Goal: Information Seeking & Learning: Learn about a topic

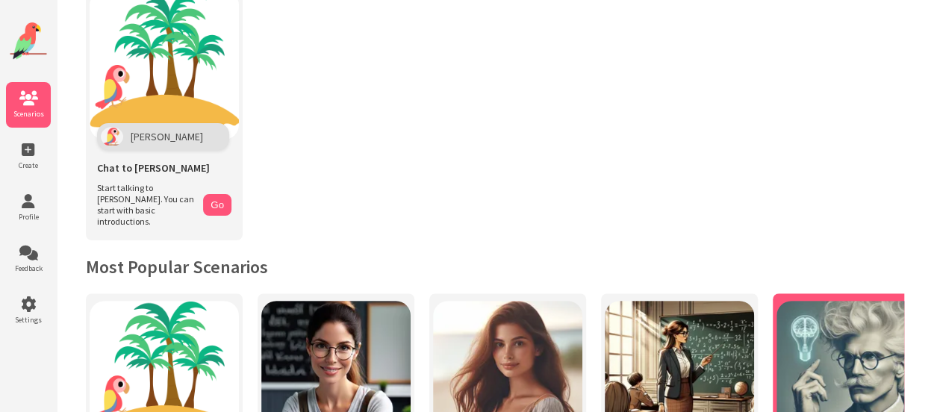
scroll to position [75, 0]
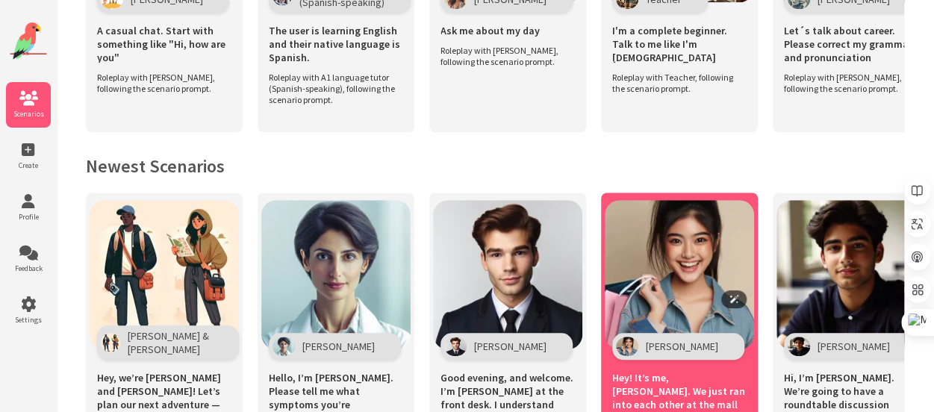
scroll to position [597, 0]
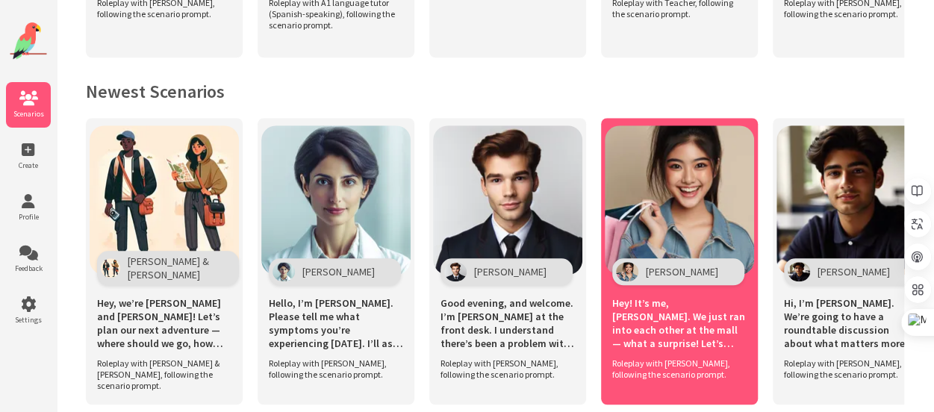
click at [677, 311] on span "Hey! It’s me, [PERSON_NAME]. We just ran into each other at the mall — what a s…" at bounding box center [679, 323] width 134 height 54
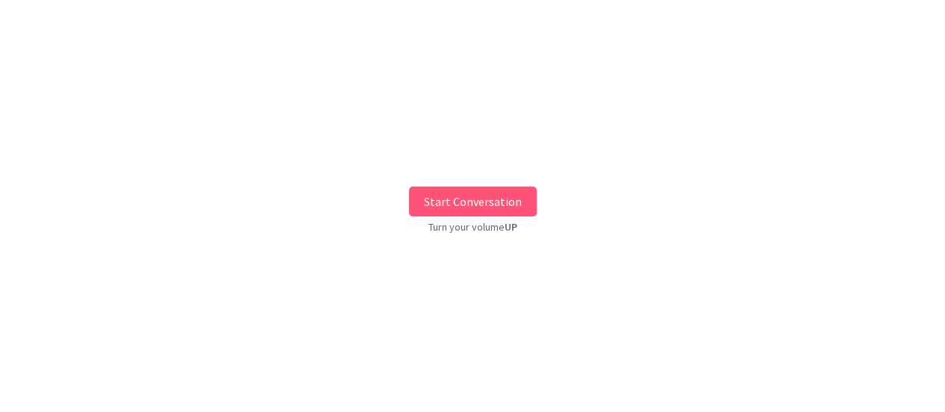
click at [477, 203] on button "Start Conversation" at bounding box center [473, 202] width 128 height 30
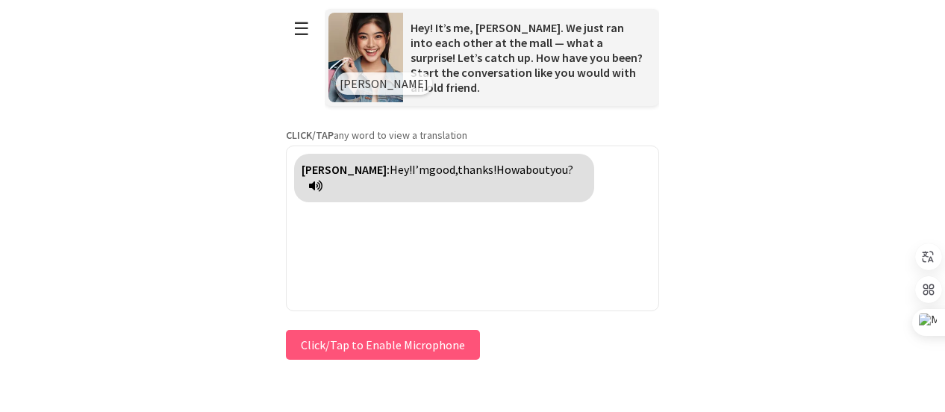
click at [314, 181] on icon at bounding box center [315, 186] width 13 height 12
click at [315, 183] on icon at bounding box center [315, 186] width 13 height 12
click at [314, 184] on icon at bounding box center [315, 186] width 13 height 12
click at [428, 351] on button "Click/Tap to Enable Microphone" at bounding box center [383, 345] width 194 height 30
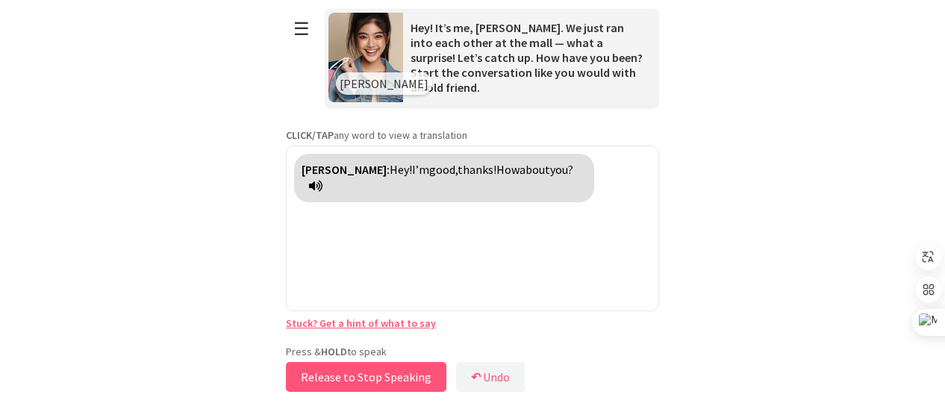
click at [387, 376] on button "Release to Stop Speaking" at bounding box center [366, 377] width 160 height 30
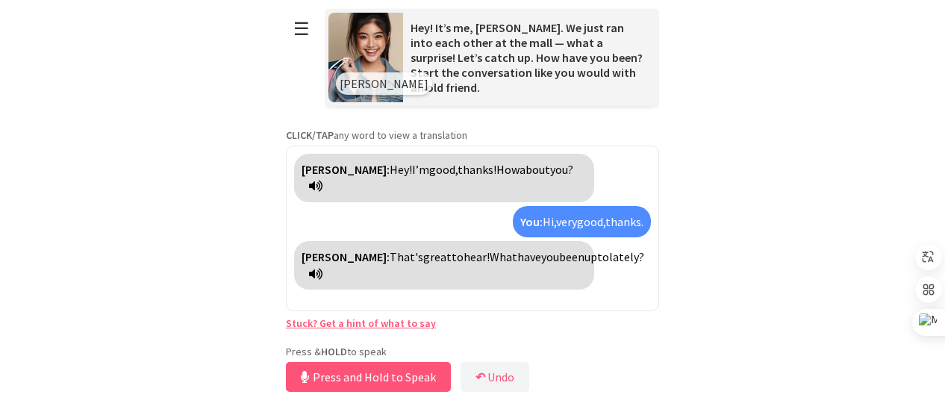
click at [322, 272] on icon at bounding box center [315, 274] width 13 height 12
click at [584, 258] on span "up" at bounding box center [590, 256] width 13 height 15
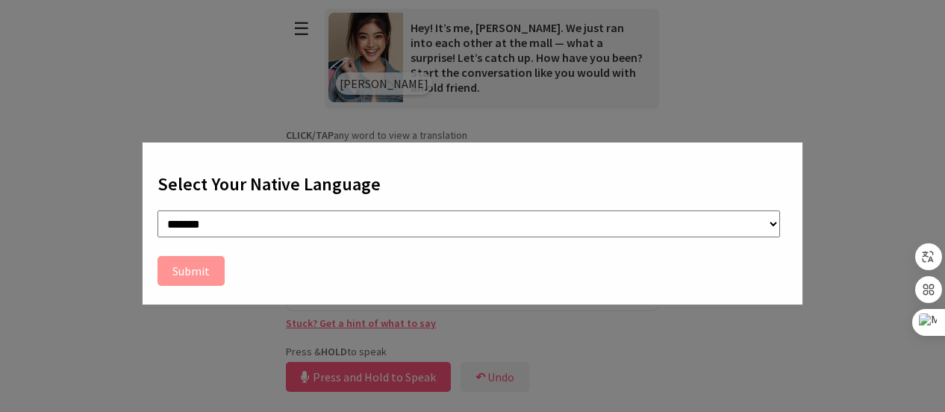
click at [873, 169] on div "**********" at bounding box center [472, 206] width 945 height 412
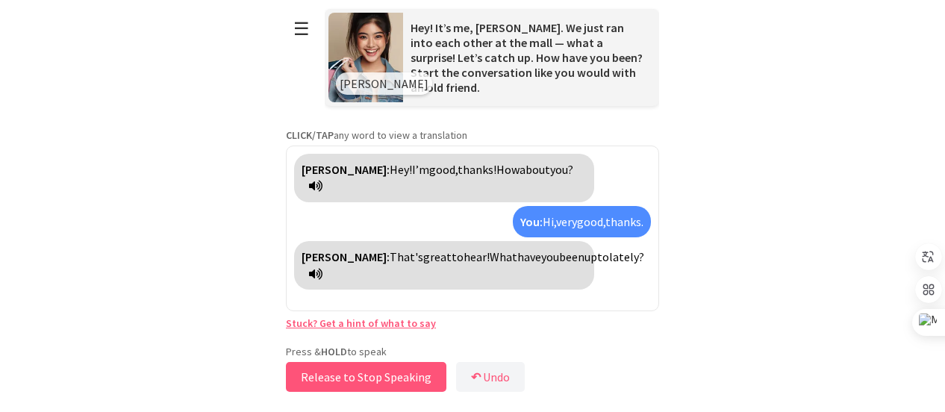
click at [331, 372] on button "Release to Stop Speaking" at bounding box center [366, 377] width 160 height 30
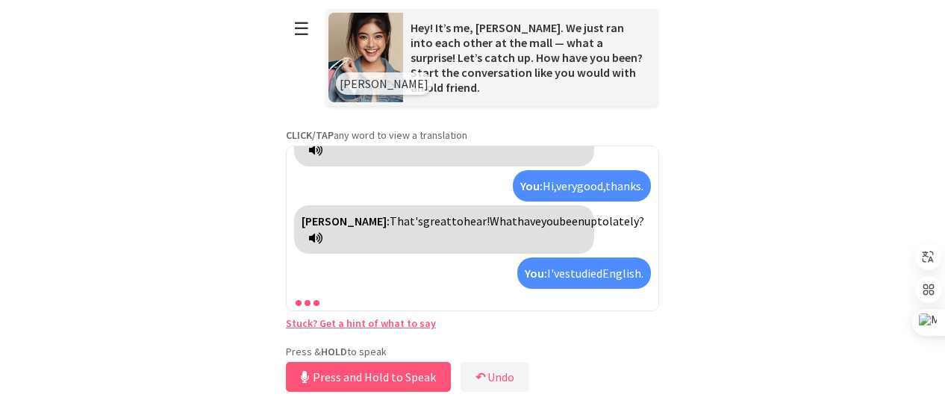
scroll to position [69, 0]
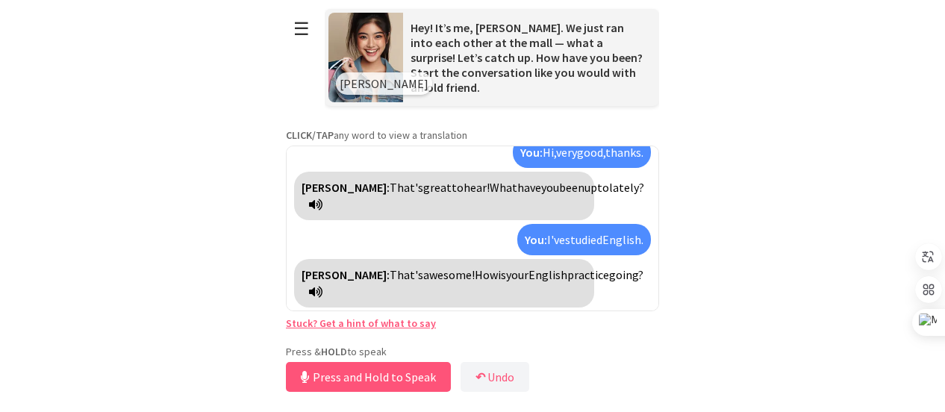
click at [322, 287] on icon at bounding box center [315, 292] width 13 height 12
click at [378, 376] on button "Release to Stop Speaking" at bounding box center [366, 377] width 160 height 30
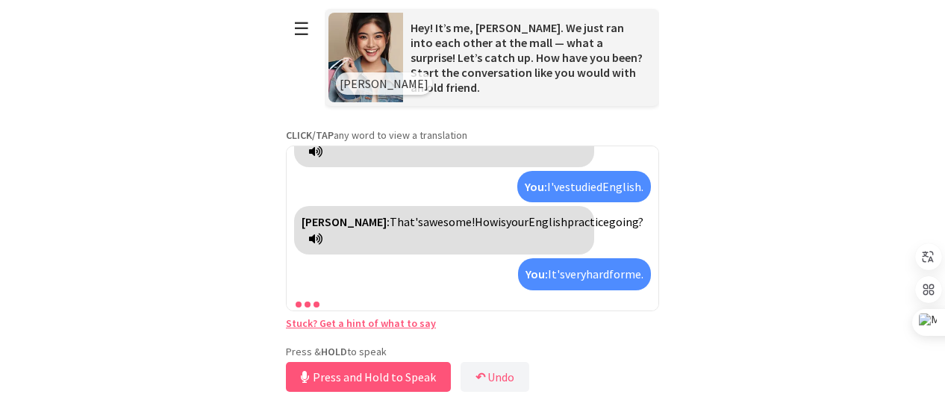
scroll to position [157, 0]
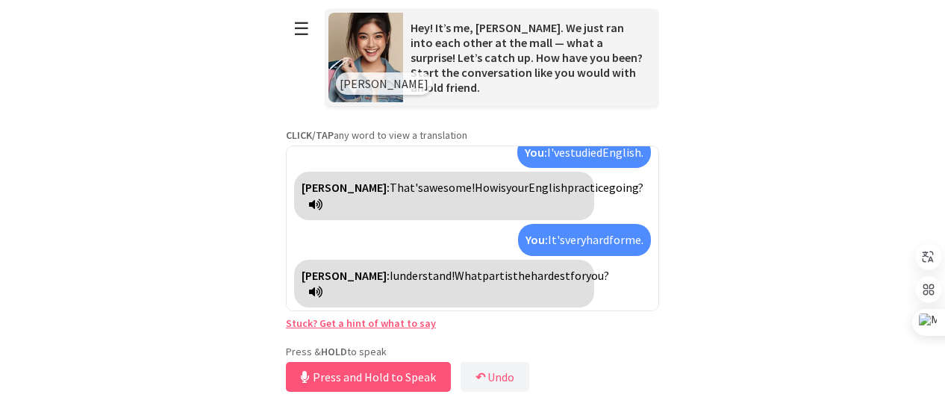
click at [322, 287] on icon at bounding box center [315, 292] width 13 height 12
click at [381, 372] on button "Release to Stop Speaking" at bounding box center [366, 377] width 160 height 30
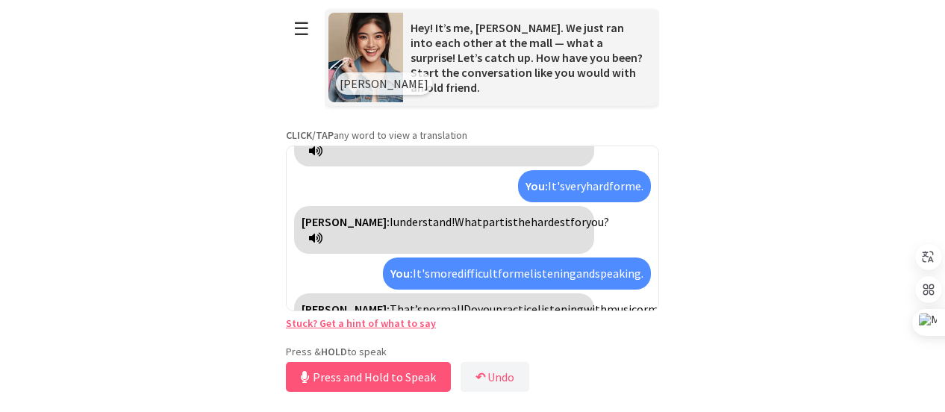
scroll to position [245, 0]
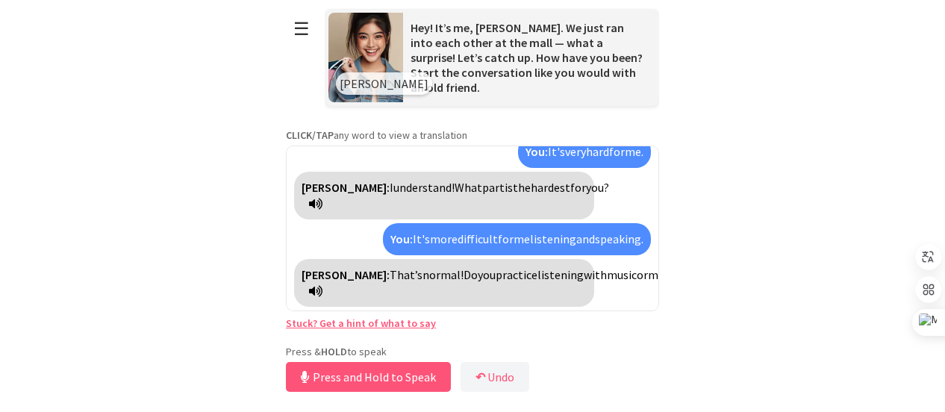
click at [322, 285] on icon at bounding box center [315, 291] width 13 height 12
click at [376, 371] on button "Release to Stop Speaking" at bounding box center [366, 377] width 160 height 30
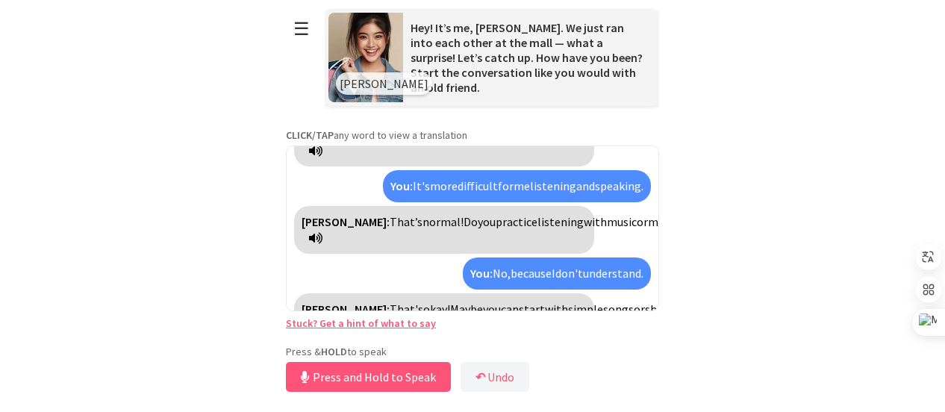
scroll to position [349, 0]
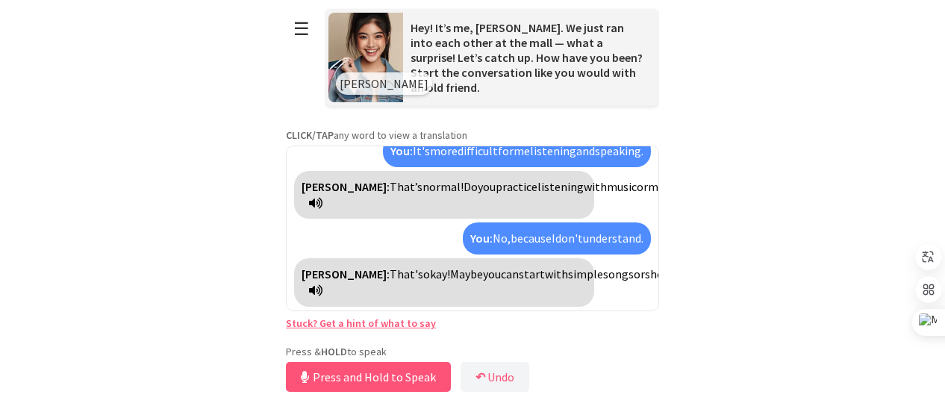
click at [322, 289] on icon at bounding box center [315, 290] width 13 height 12
click at [375, 372] on button "Release to Stop Speaking" at bounding box center [366, 377] width 160 height 30
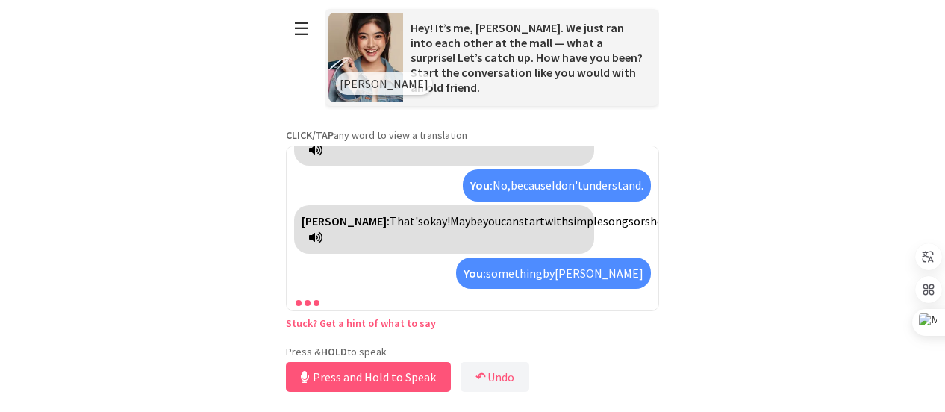
scroll to position [470, 0]
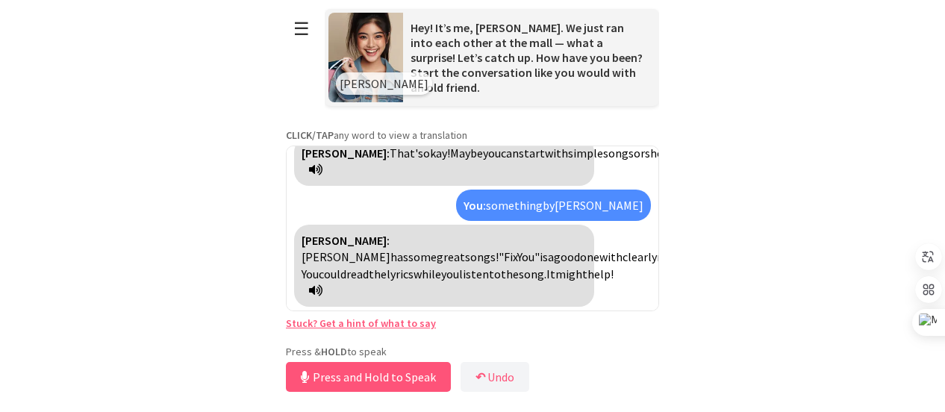
click at [322, 289] on icon at bounding box center [315, 290] width 13 height 12
click at [417, 375] on button "Release to Stop Speaking" at bounding box center [366, 377] width 160 height 30
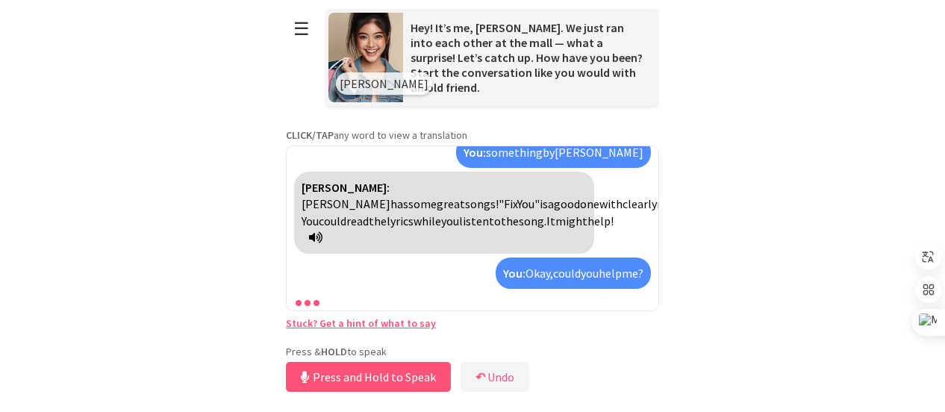
scroll to position [574, 0]
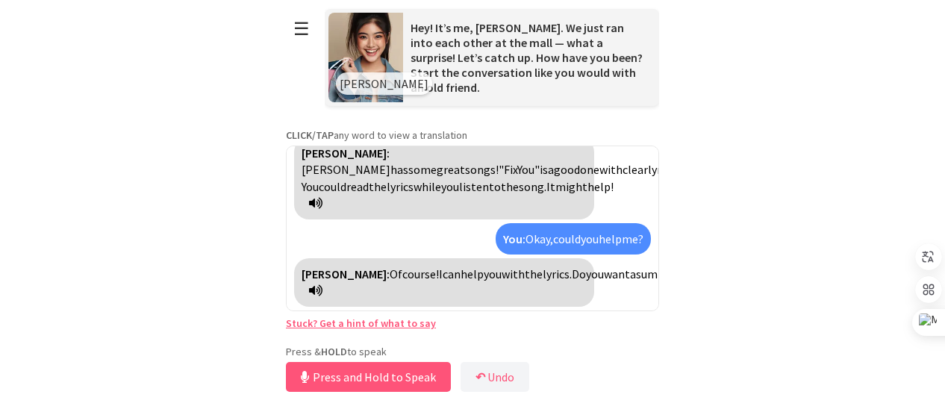
click at [322, 288] on icon at bounding box center [315, 290] width 13 height 12
click at [411, 377] on button "Release to Stop Speaking" at bounding box center [366, 377] width 160 height 30
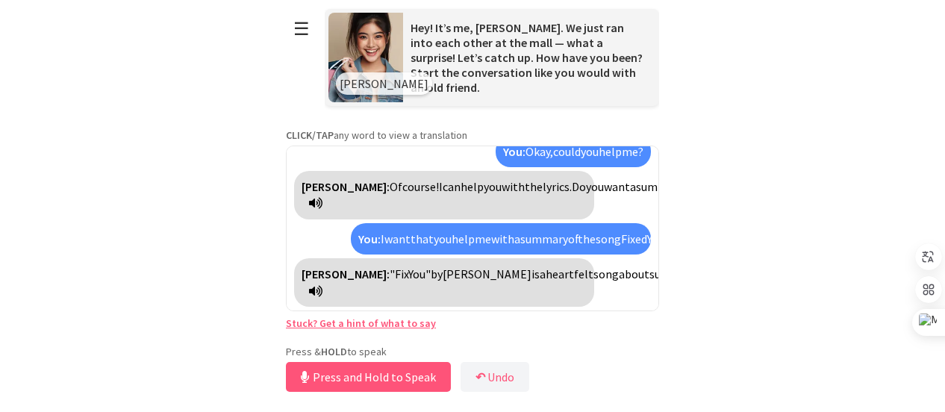
scroll to position [845, 0]
click at [322, 287] on icon at bounding box center [315, 291] width 13 height 12
click at [390, 371] on button "Release to Stop Speaking" at bounding box center [366, 377] width 160 height 30
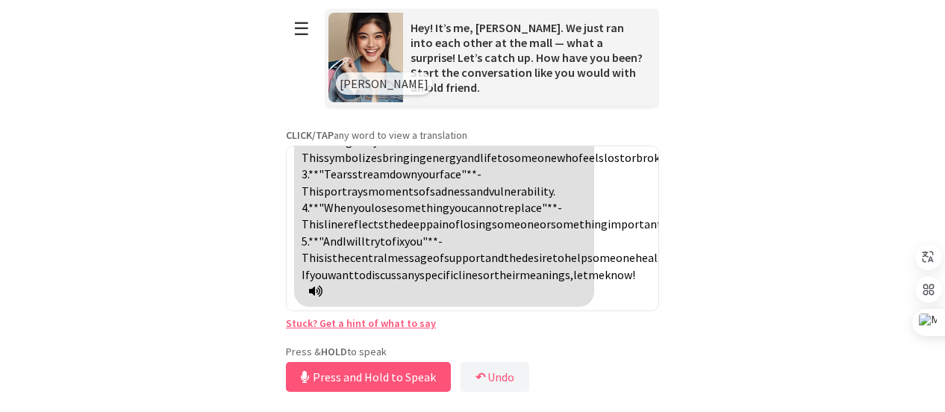
scroll to position [1133, 0]
click at [350, 284] on div "[PERSON_NAME]: Sure! Here are some key phrases and vocabulary from "Fix You": 1…" at bounding box center [444, 191] width 300 height 232
click at [322, 286] on icon at bounding box center [315, 291] width 13 height 12
click at [414, 375] on button "Release to Stop Speaking" at bounding box center [366, 377] width 160 height 30
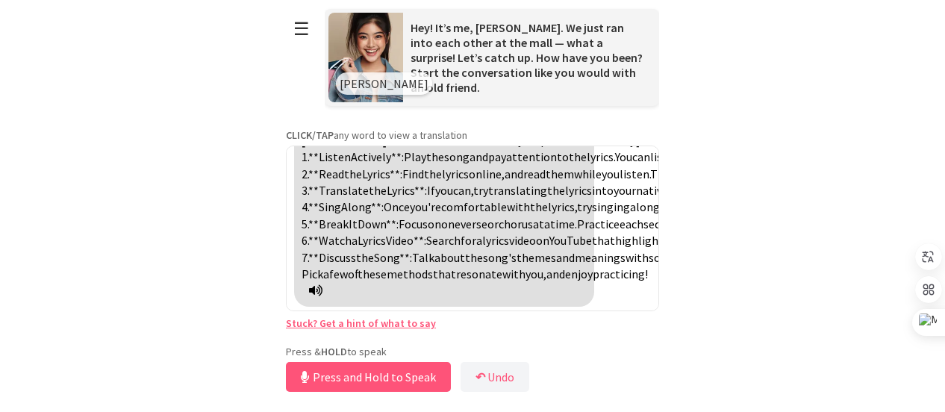
scroll to position [1572, 0]
click at [322, 284] on icon at bounding box center [315, 290] width 13 height 12
click at [386, 377] on button "Release to Stop Speaking" at bounding box center [366, 377] width 160 height 30
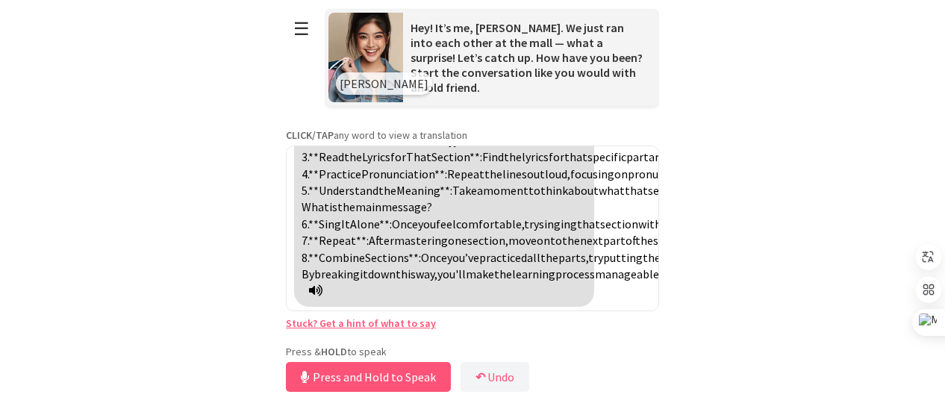
scroll to position [2127, 0]
click at [322, 286] on icon at bounding box center [315, 290] width 13 height 12
click at [322, 290] on icon at bounding box center [315, 290] width 13 height 12
